Goal: Task Accomplishment & Management: Use online tool/utility

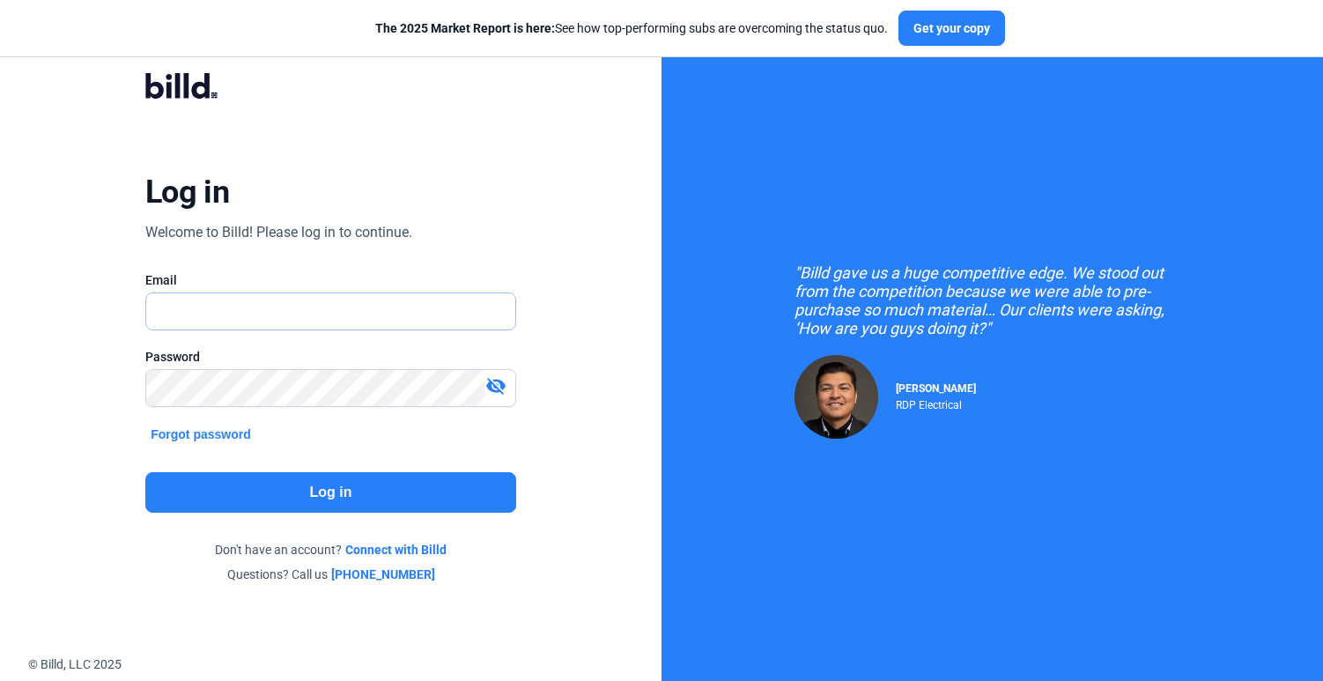
click at [292, 295] on input "text" at bounding box center [321, 311] width 350 height 36
type input "[EMAIL_ADDRESS][DOMAIN_NAME]"
click at [282, 495] on button "Log in" at bounding box center [330, 492] width 371 height 41
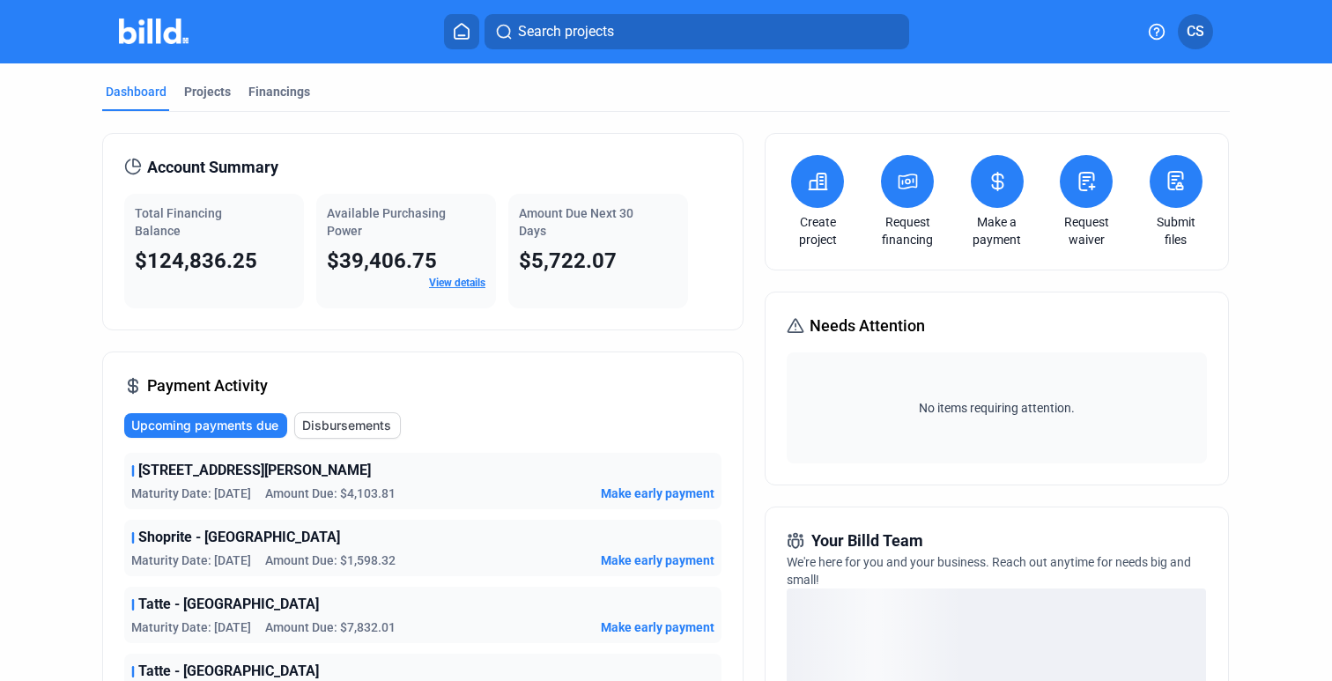
click at [1001, 194] on button at bounding box center [997, 181] width 53 height 53
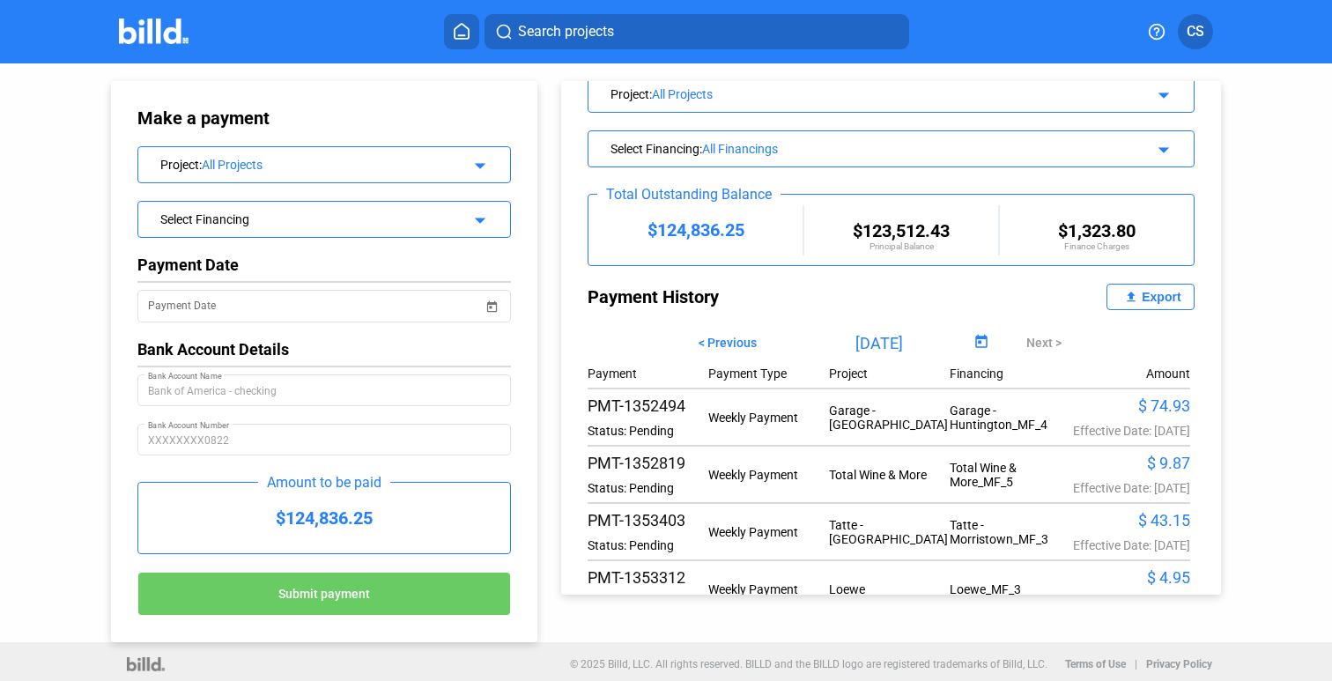
scroll to position [63, 0]
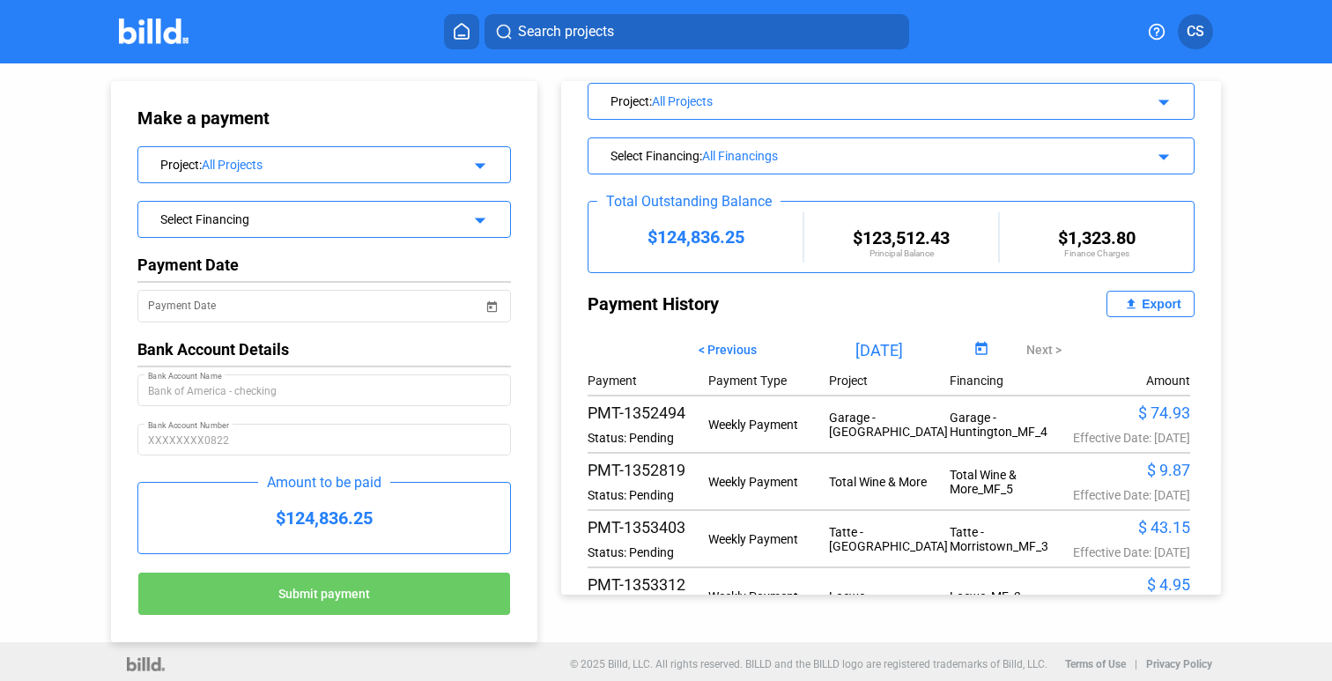
click at [1141, 307] on div "Export" at bounding box center [1160, 304] width 39 height 14
